Goal: Information Seeking & Learning: Learn about a topic

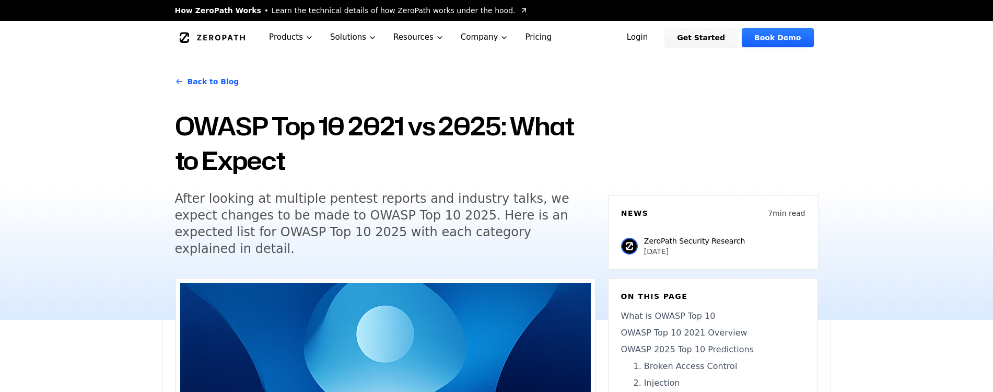
click at [419, 153] on h1 "OWASP Top 10 2021 vs 2025: What to Expect" at bounding box center [385, 143] width 421 height 69
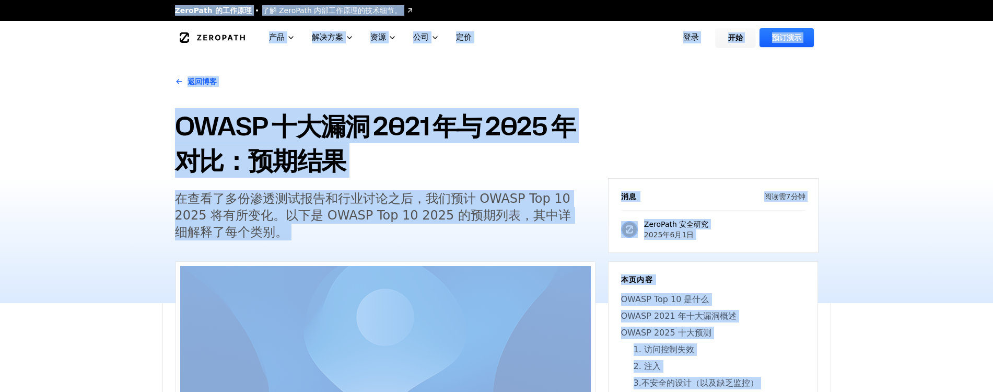
copy body "ZeroPath 的工作原理 了解 ZeroPath 内部工作原理的技术细节。 零路径 产品 解决方案 资源 公司 定价 登录 开始 预订演示 返回博客 OW…"
